Goal: Task Accomplishment & Management: Use online tool/utility

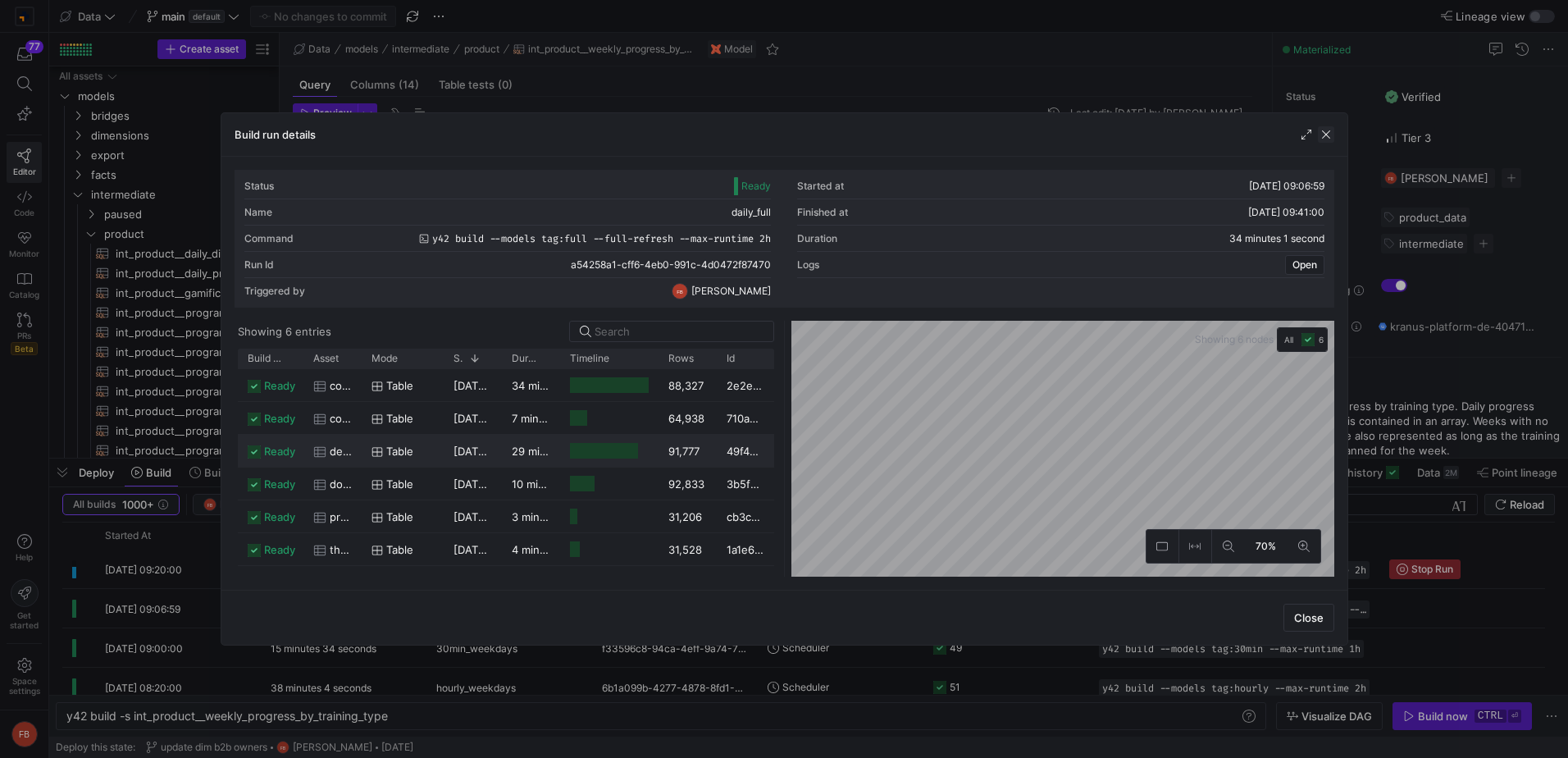
scroll to position [0, 49]
drag, startPoint x: 1323, startPoint y: 137, endPoint x: 1316, endPoint y: 142, distance: 8.6
click at [1323, 137] on span "button" at bounding box center [1327, 135] width 16 height 16
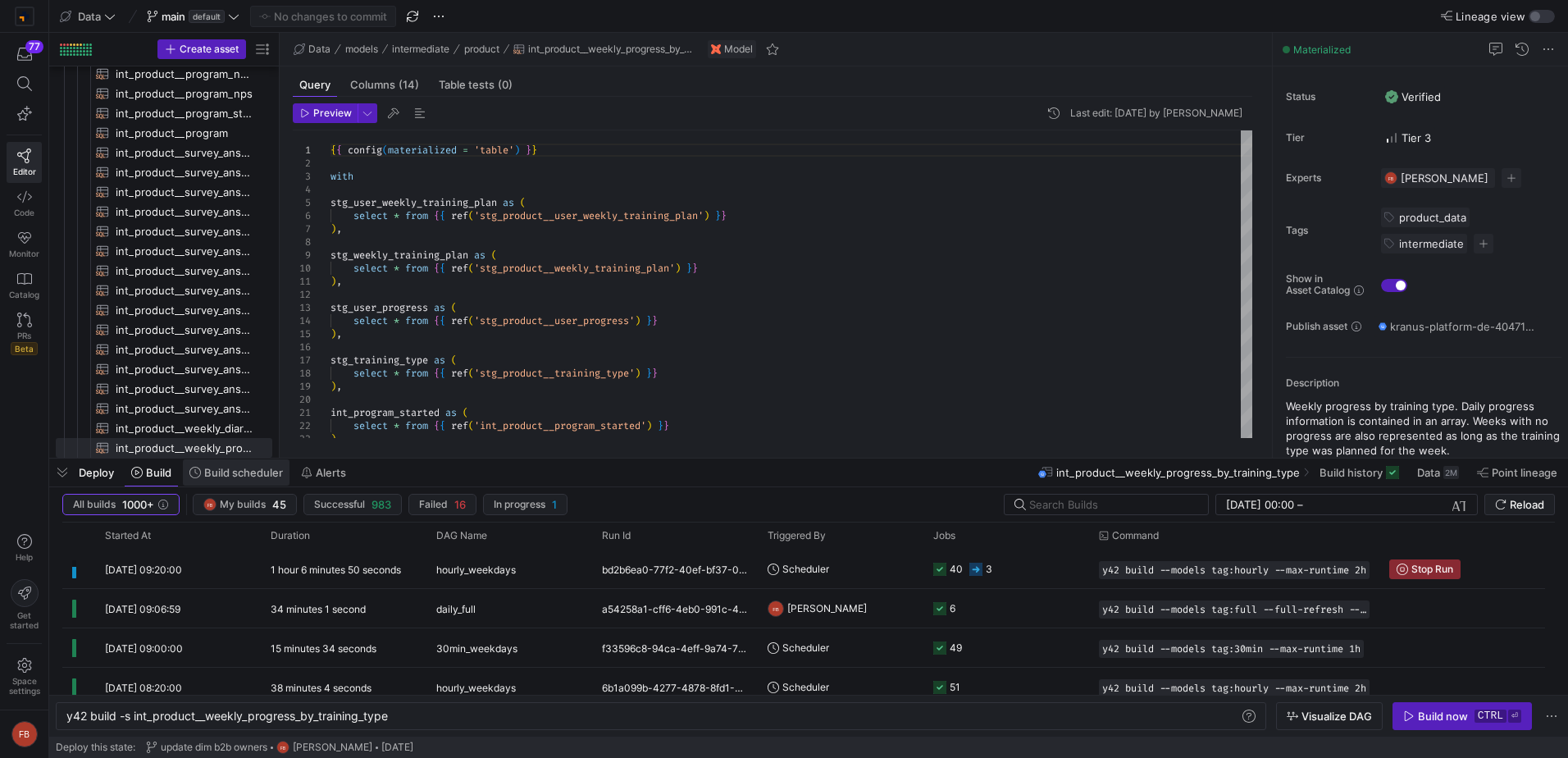
click at [228, 477] on span "Build scheduler" at bounding box center [243, 472] width 79 height 13
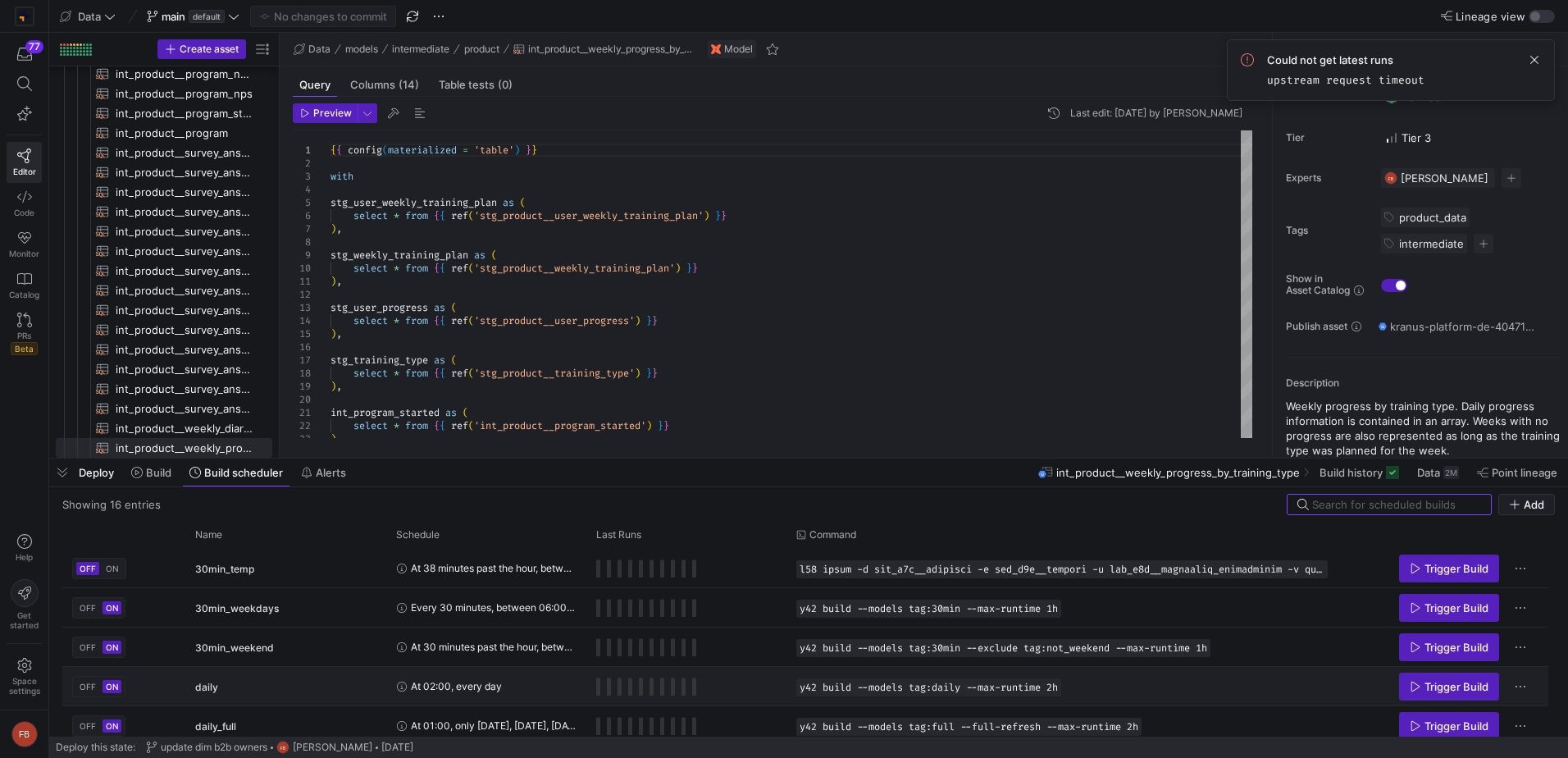
click at [1441, 682] on span "Trigger Build" at bounding box center [1456, 686] width 64 height 13
click at [1433, 668] on div "Trigger Build" at bounding box center [1443, 685] width 192 height 37
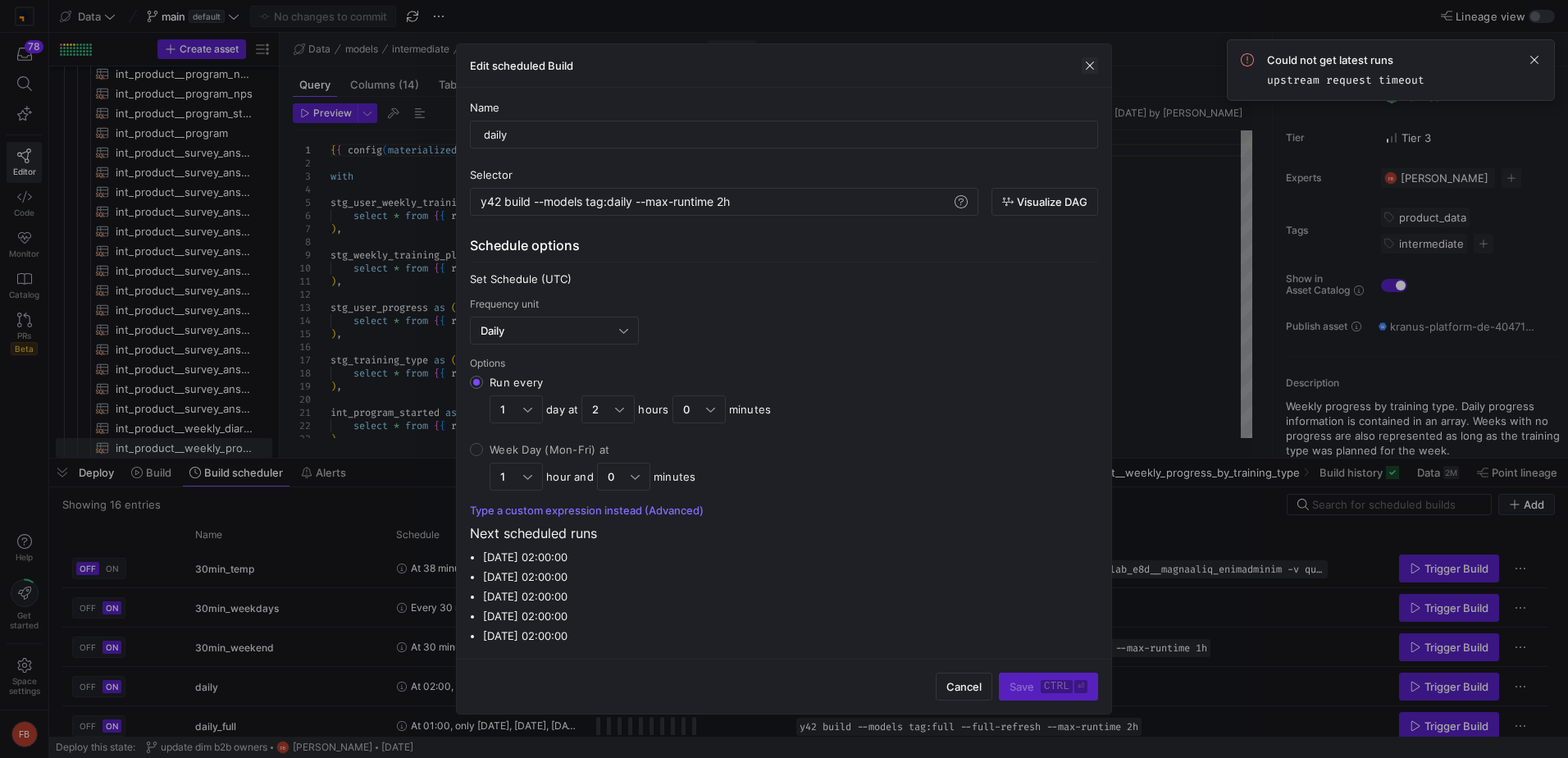
click at [1087, 59] on span "button" at bounding box center [1090, 66] width 16 height 16
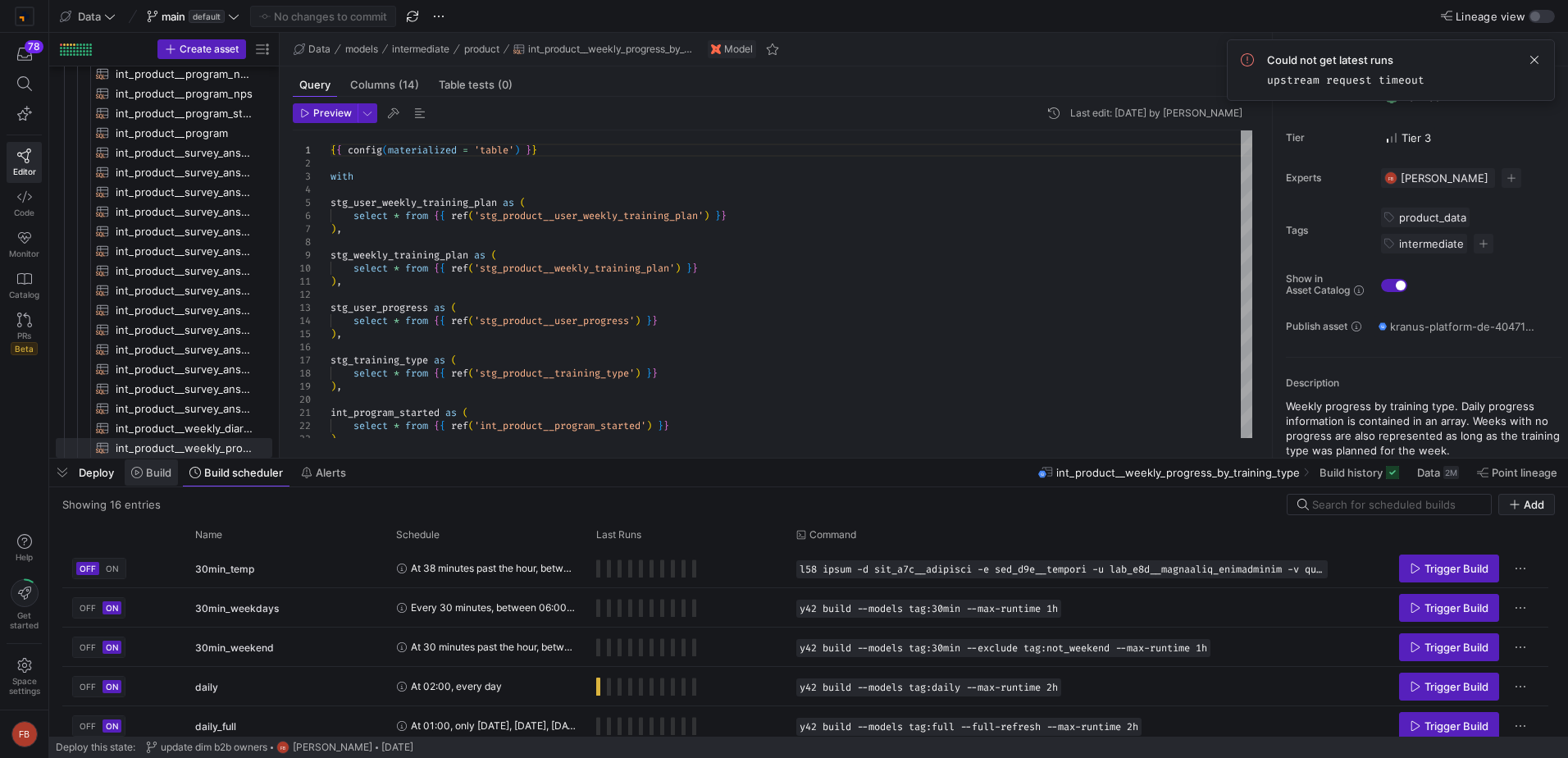
click at [156, 481] on span at bounding box center [151, 473] width 53 height 26
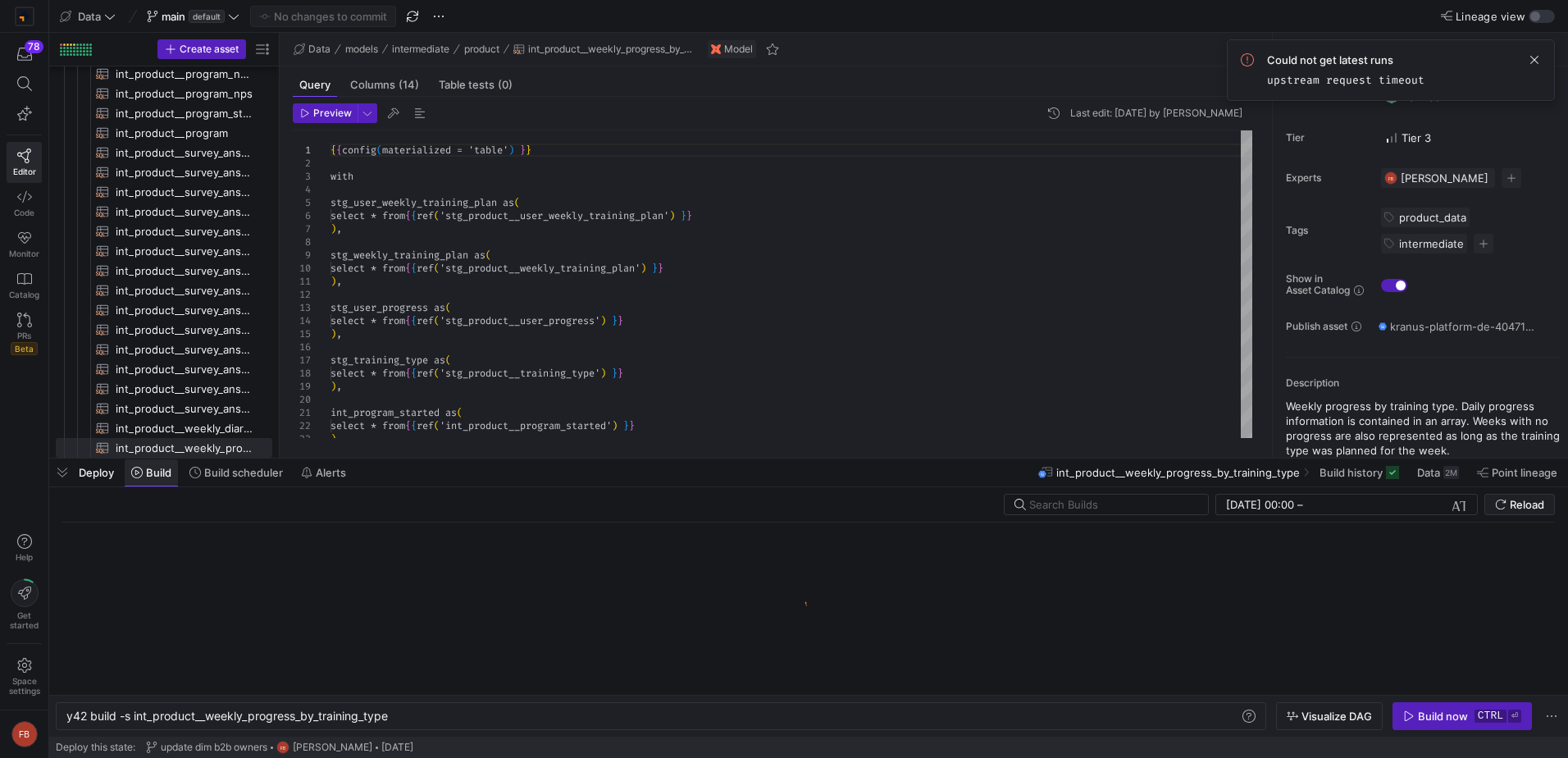
scroll to position [0, 322]
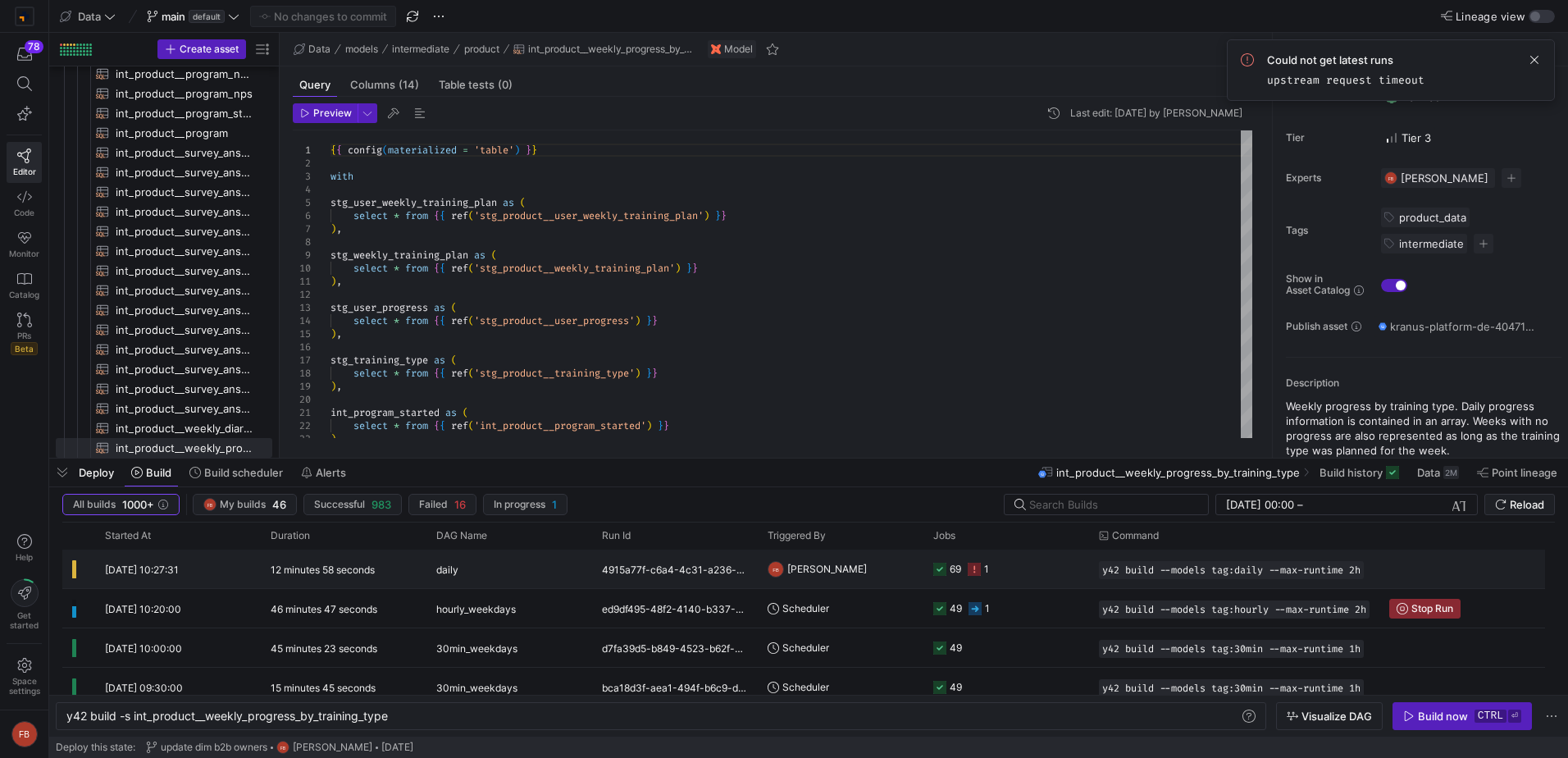
click at [856, 575] on y42-orchestration-triggered-by "[PERSON_NAME]" at bounding box center [841, 568] width 146 height 37
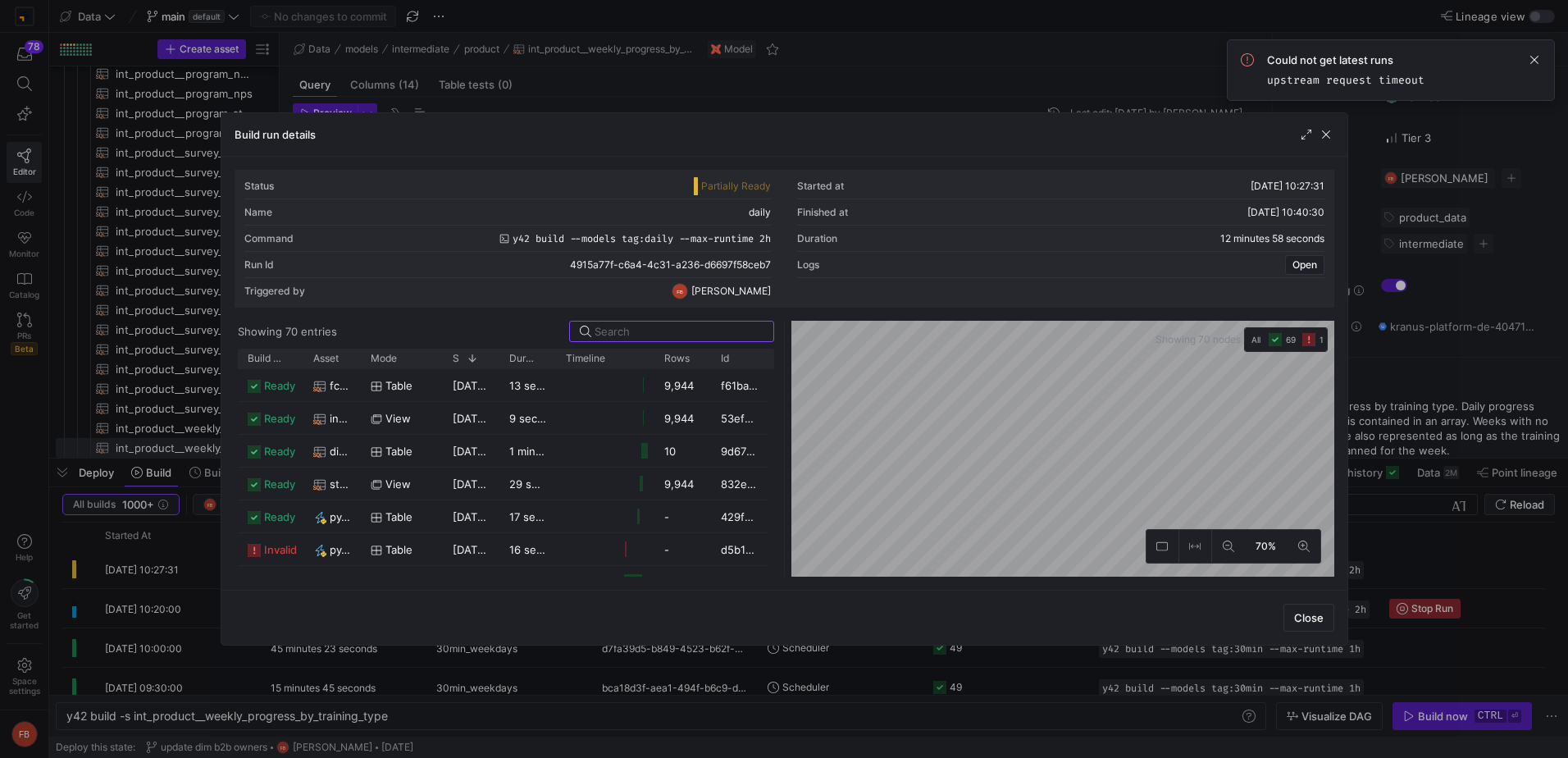
click at [1306, 344] on icon "button" at bounding box center [1309, 339] width 13 height 13
click at [292, 380] on span "invalid" at bounding box center [280, 386] width 33 height 32
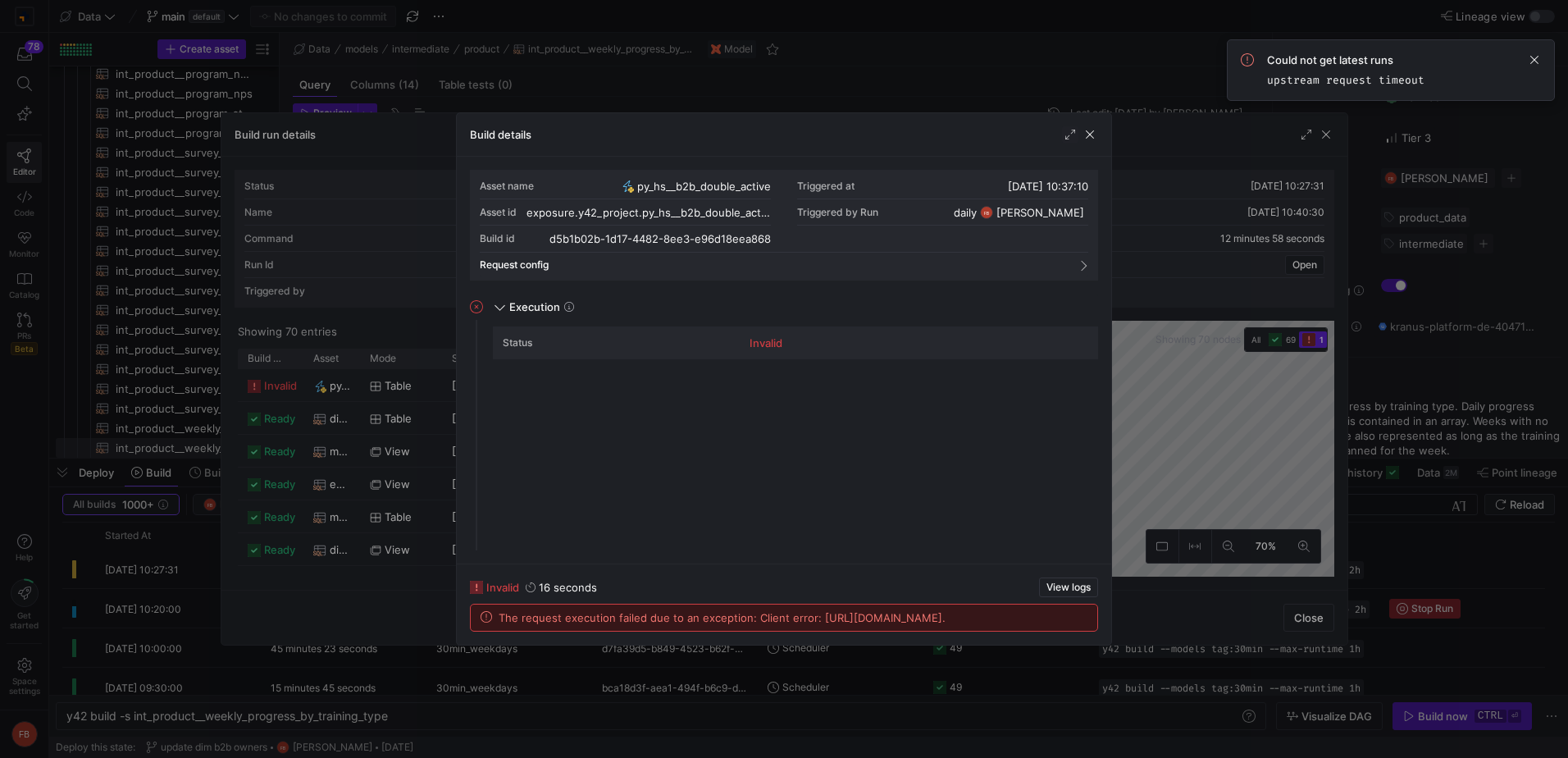
click at [1080, 125] on div "Build details" at bounding box center [784, 135] width 654 height 44
click at [1084, 129] on span "button" at bounding box center [1090, 135] width 16 height 16
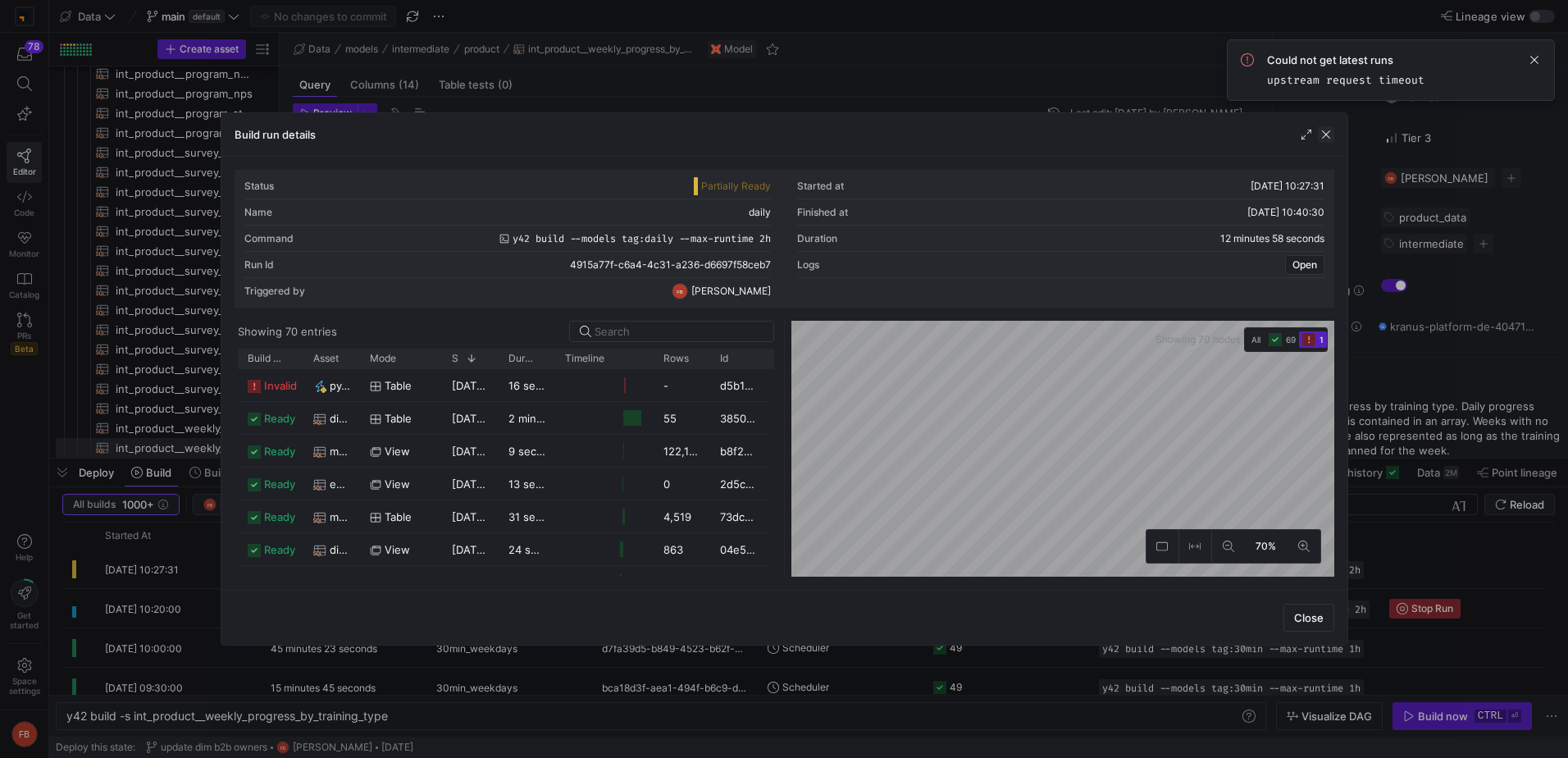
click at [1328, 141] on span "button" at bounding box center [1327, 135] width 16 height 16
